Goal: Find specific page/section: Find specific page/section

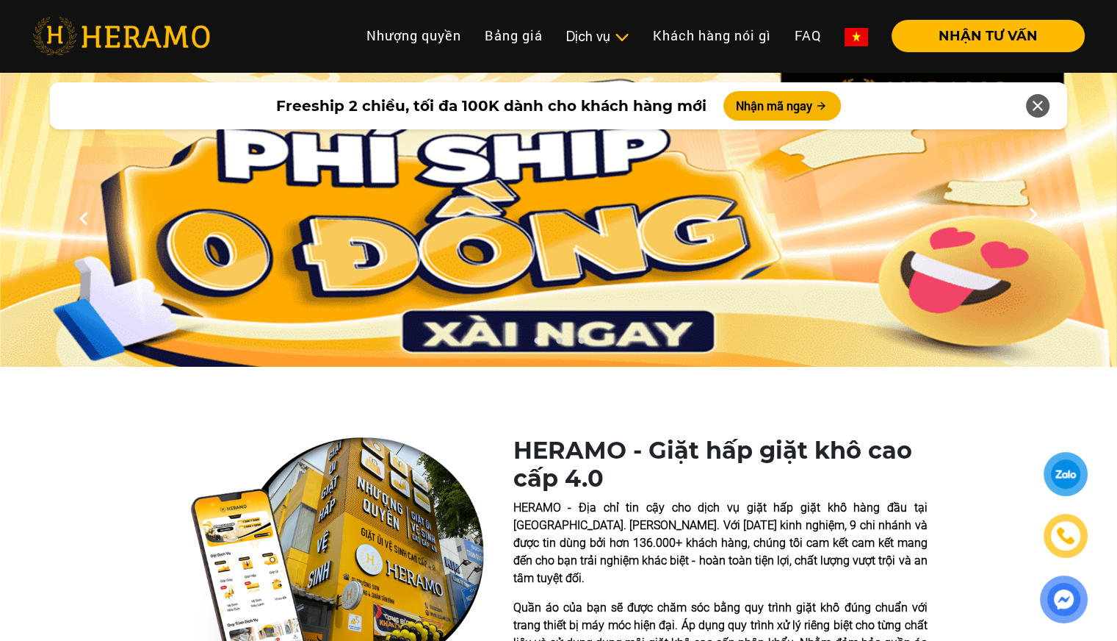
click at [1082, 544] on link at bounding box center [1066, 536] width 40 height 40
click at [1071, 539] on img at bounding box center [1066, 535] width 17 height 16
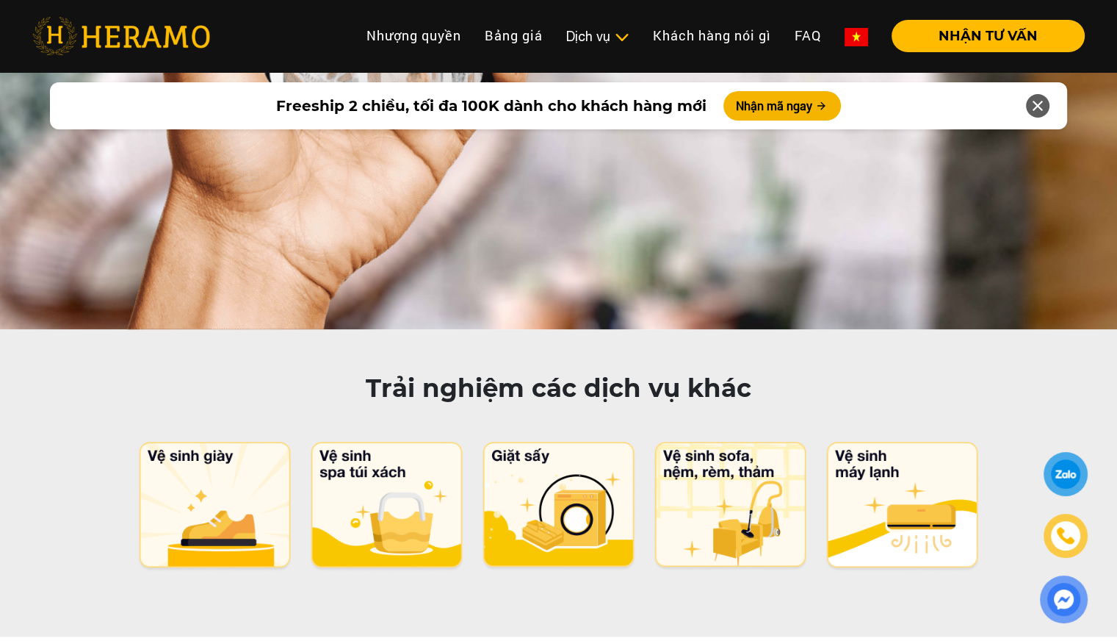
scroll to position [7567, 0]
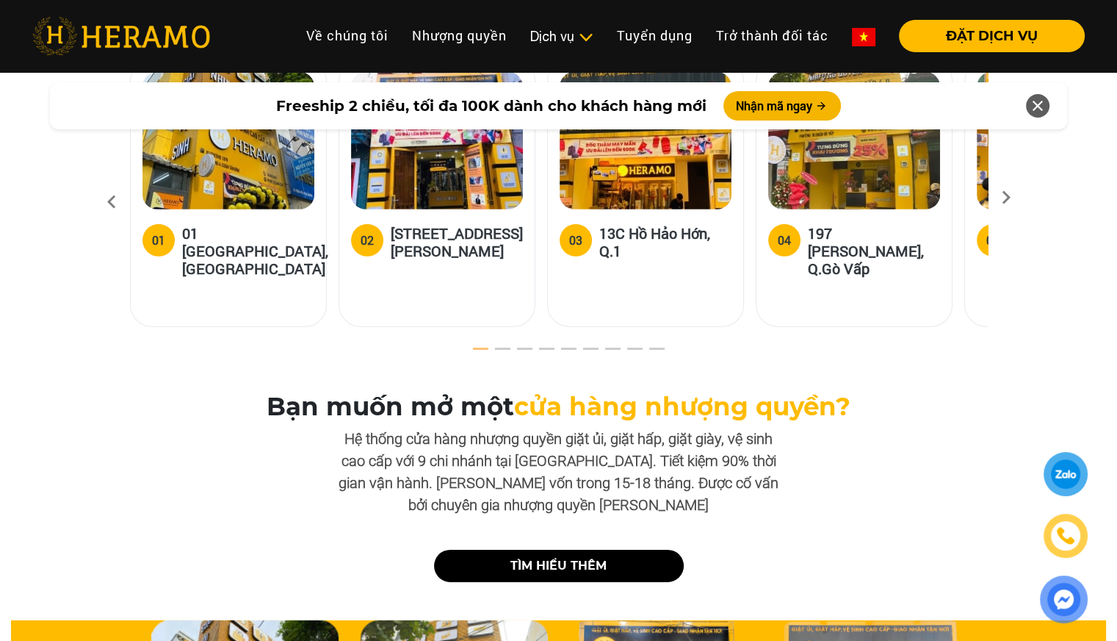
scroll to position [4406, 0]
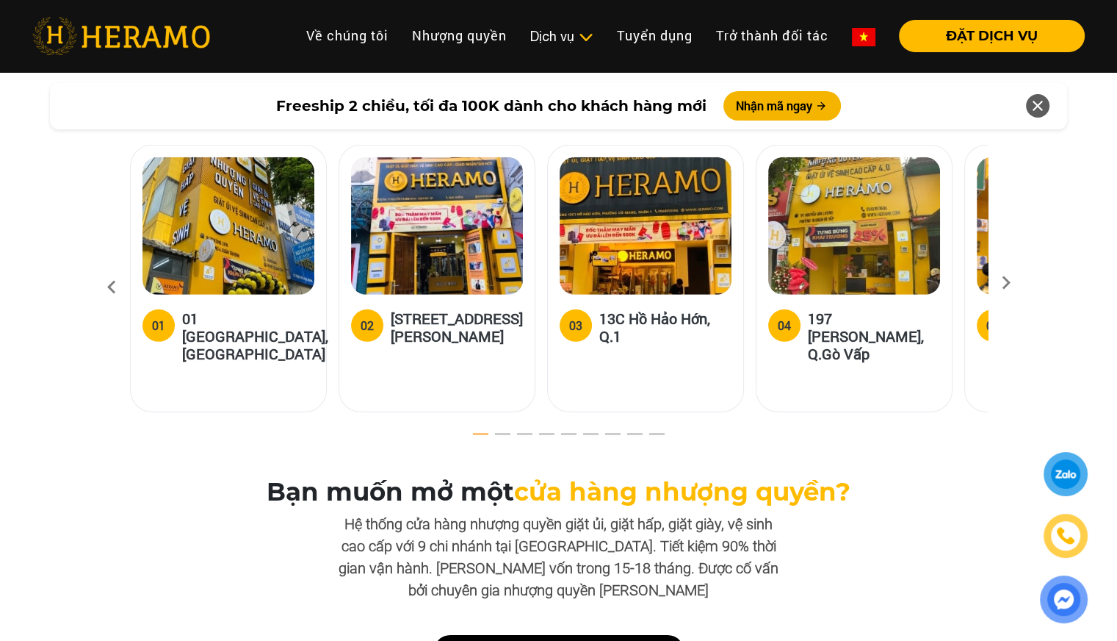
click at [1008, 283] on icon at bounding box center [1006, 288] width 26 height 10
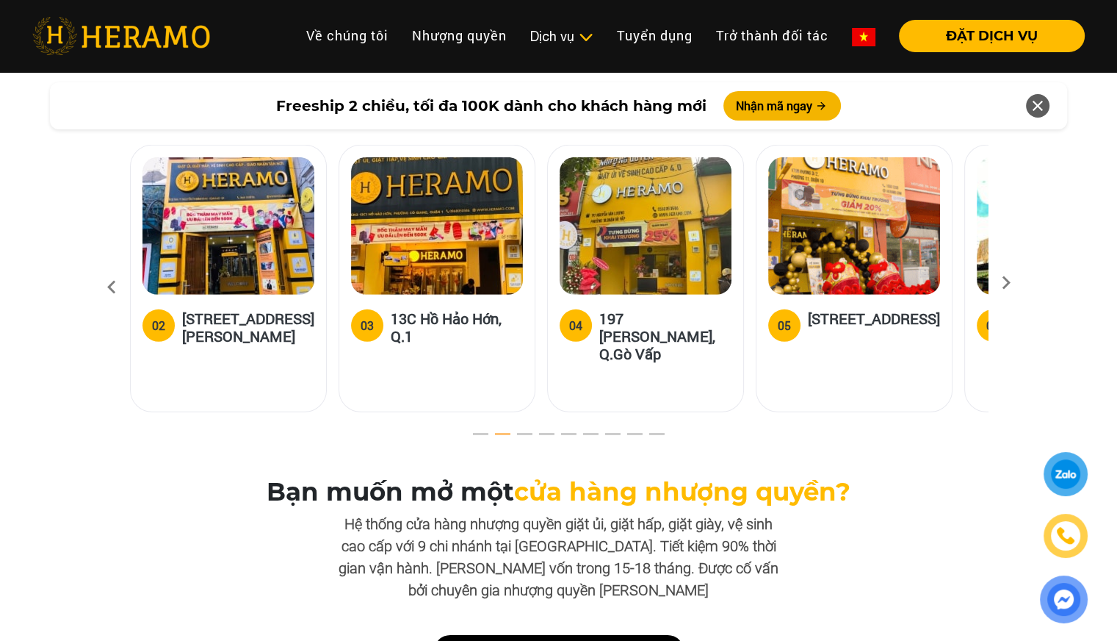
click at [1008, 283] on icon at bounding box center [1006, 288] width 26 height 10
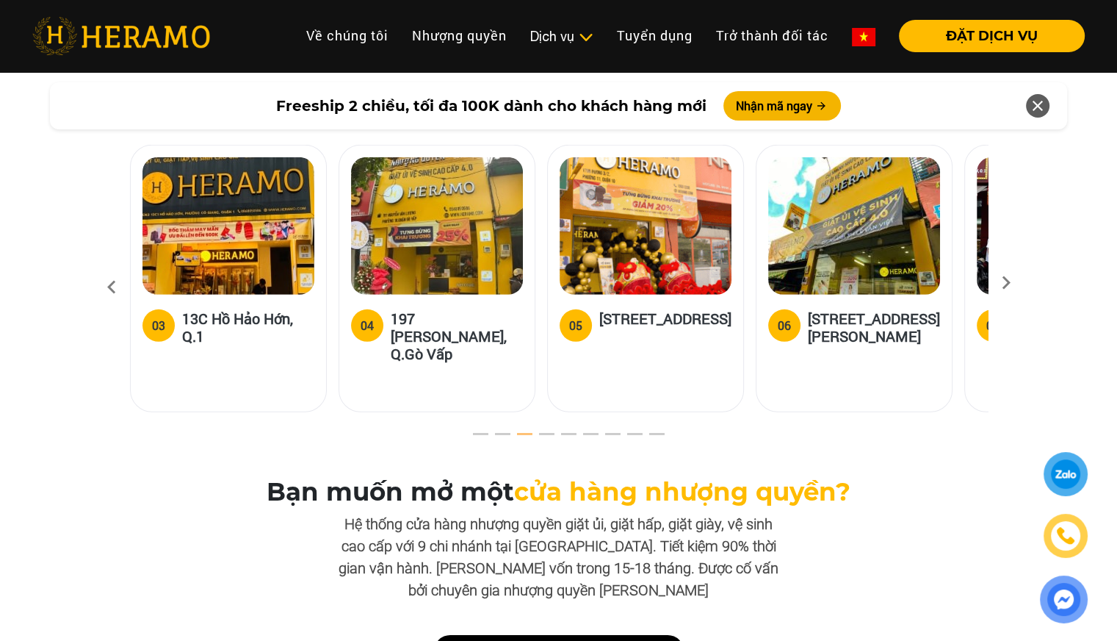
click at [631, 295] on div "05 179B, Đường 3/2, Phường 11, Quận 10" at bounding box center [645, 353] width 195 height 117
click at [630, 316] on h5 "[STREET_ADDRESS]" at bounding box center [665, 323] width 132 height 29
click at [630, 266] on img at bounding box center [646, 225] width 172 height 137
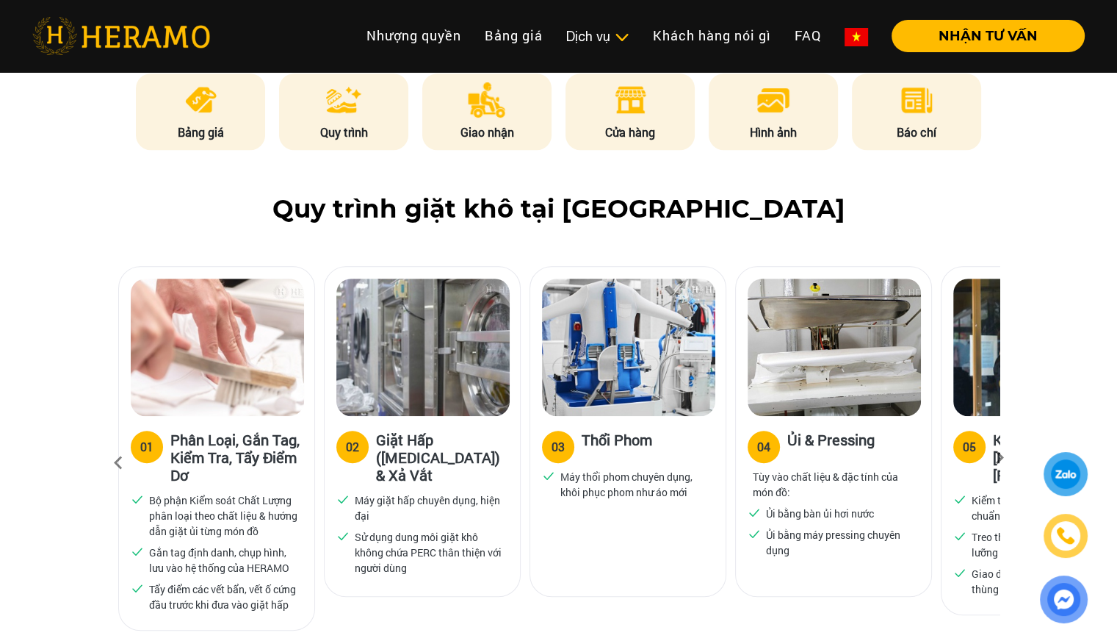
scroll to position [735, 0]
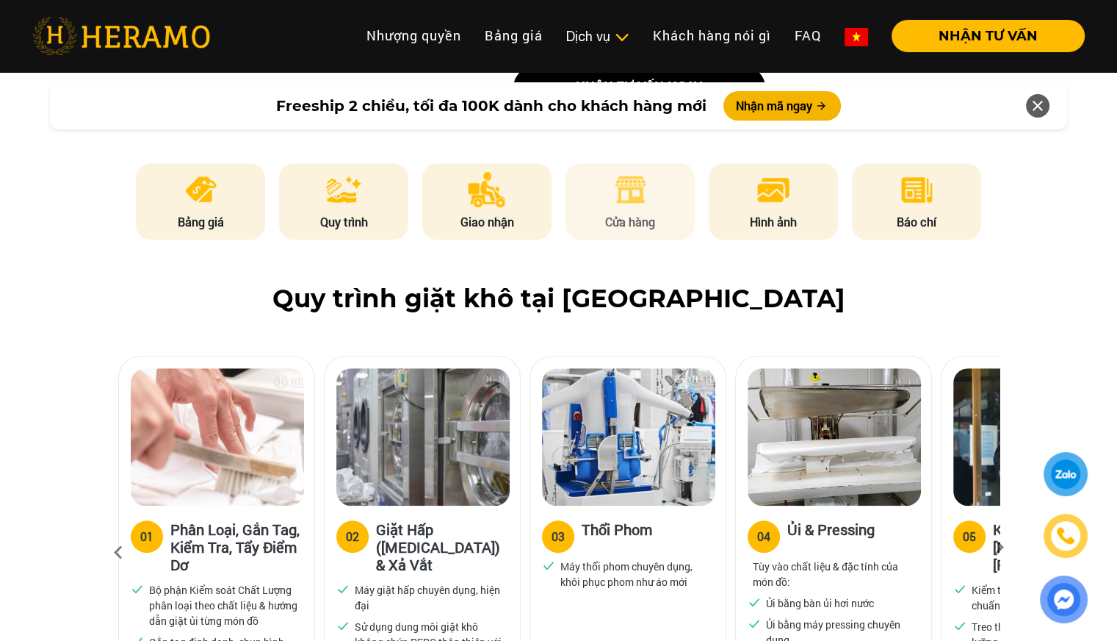
click at [649, 213] on p "Cửa hàng" at bounding box center [630, 222] width 129 height 18
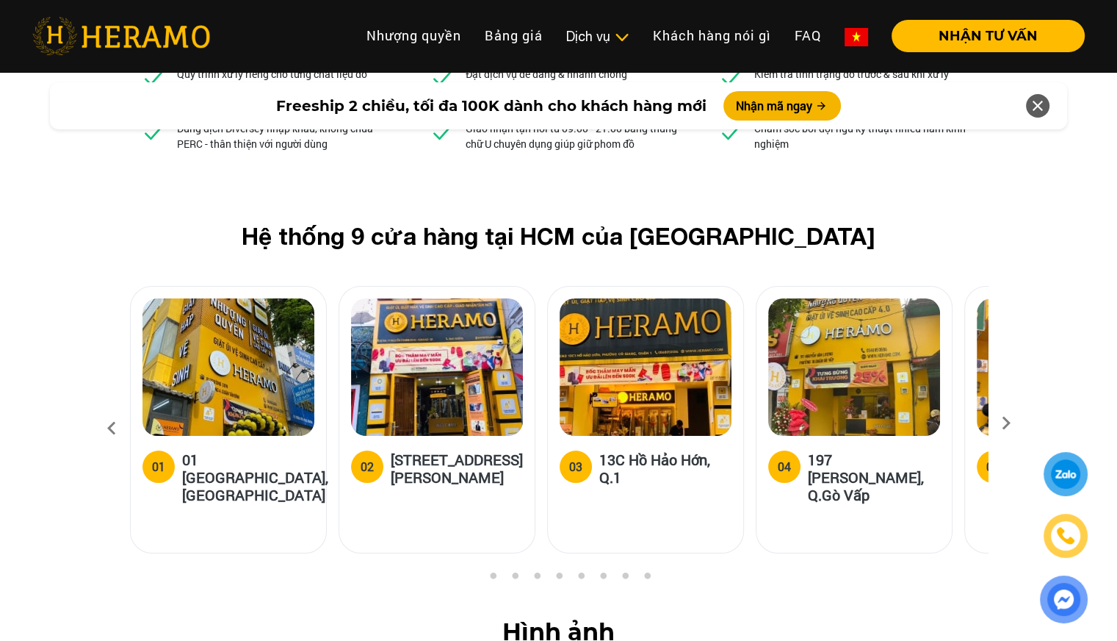
click at [1010, 423] on icon at bounding box center [1006, 428] width 26 height 10
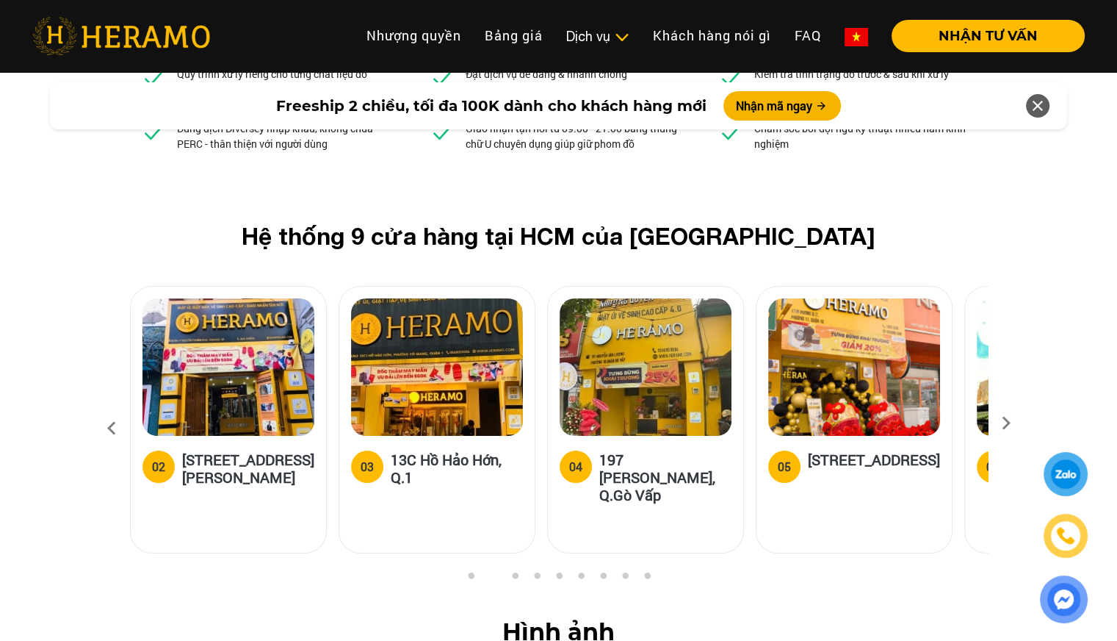
click at [1008, 423] on icon at bounding box center [1006, 428] width 26 height 10
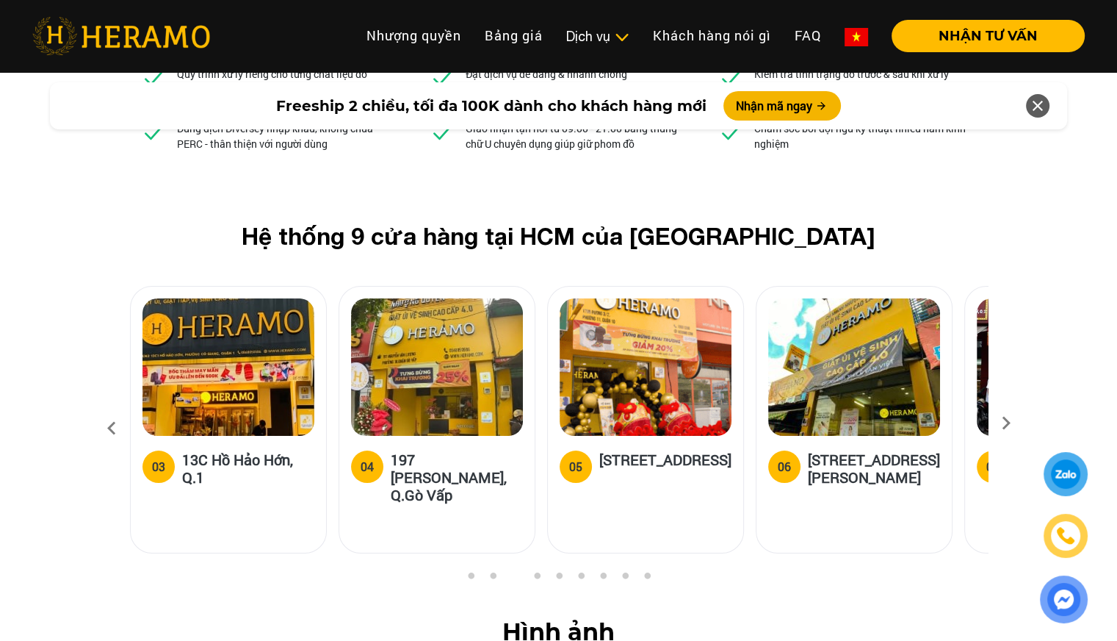
click at [652, 450] on h5 "[STREET_ADDRESS]" at bounding box center [665, 464] width 132 height 29
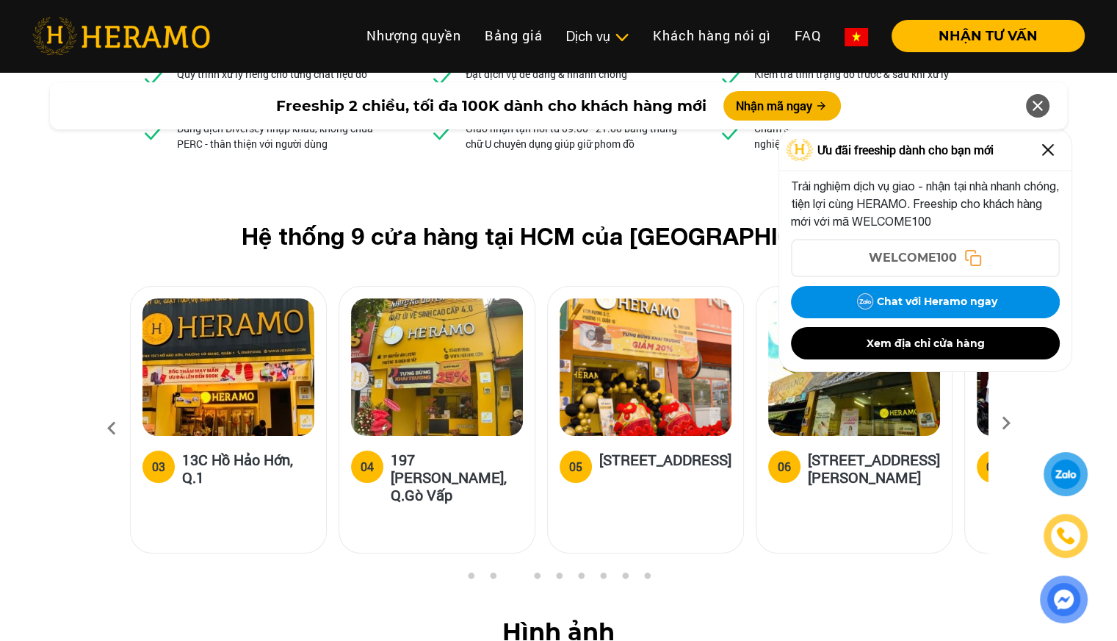
click at [652, 450] on h5 "[STREET_ADDRESS]" at bounding box center [665, 464] width 132 height 29
click at [631, 450] on h5 "[STREET_ADDRESS]" at bounding box center [665, 464] width 132 height 29
